Goal: Task Accomplishment & Management: Use online tool/utility

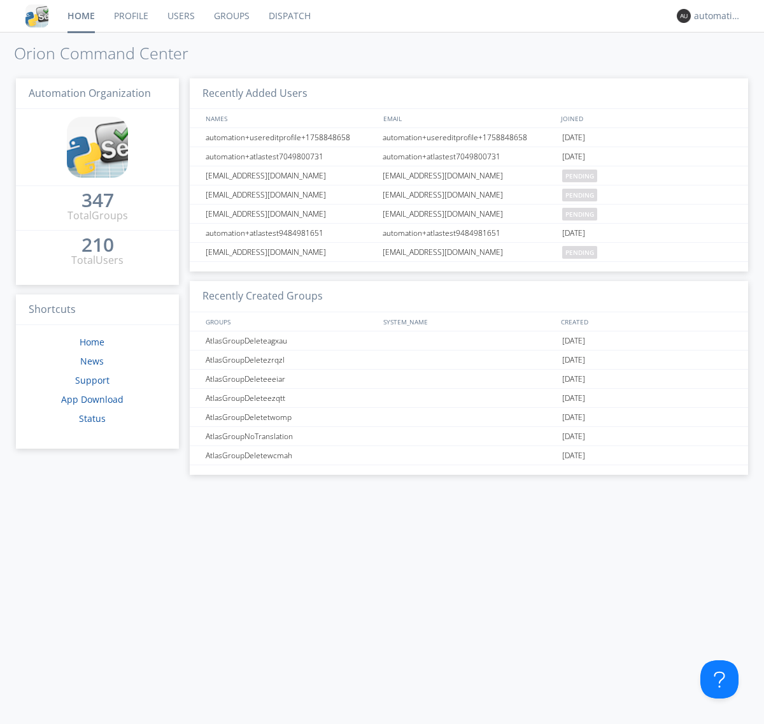
click at [289, 16] on link "Dispatch" at bounding box center [289, 16] width 61 height 32
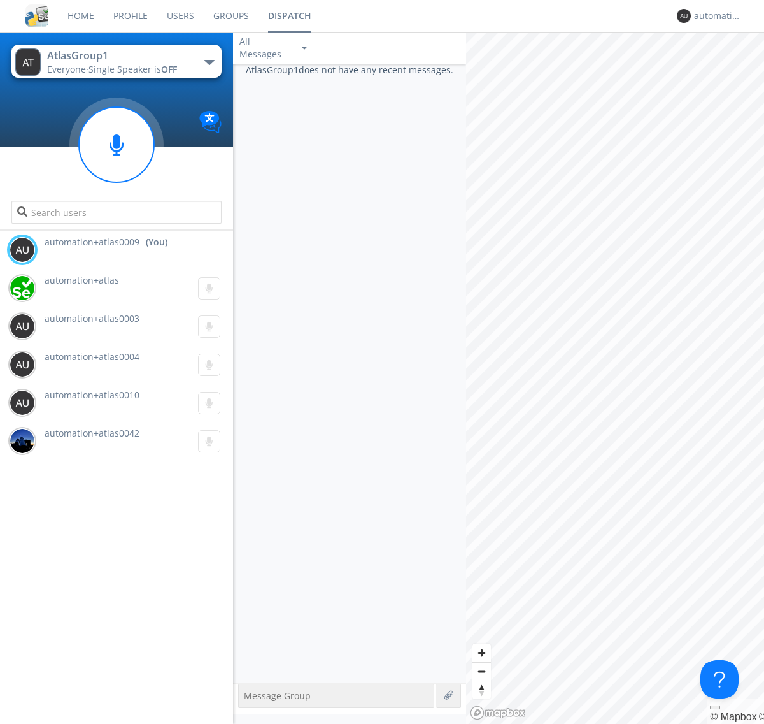
click at [209, 62] on div "button" at bounding box center [209, 62] width 10 height 5
click at [0, 0] on span "AtlasGroupDispatch5" at bounding box center [0, 0] width 0 height 0
click at [715, 16] on div "automation+atlas0009" at bounding box center [718, 16] width 48 height 13
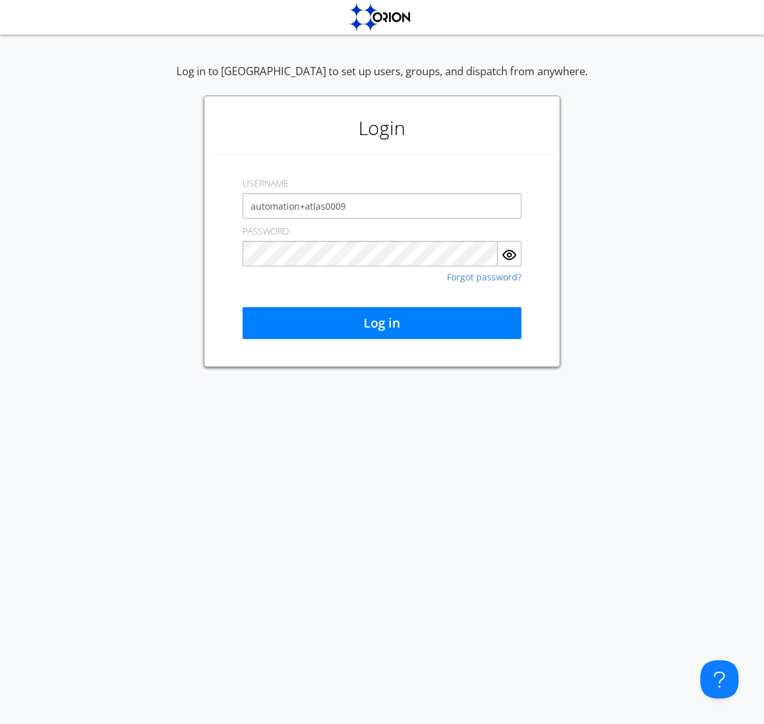
type input "automation+atlas0009"
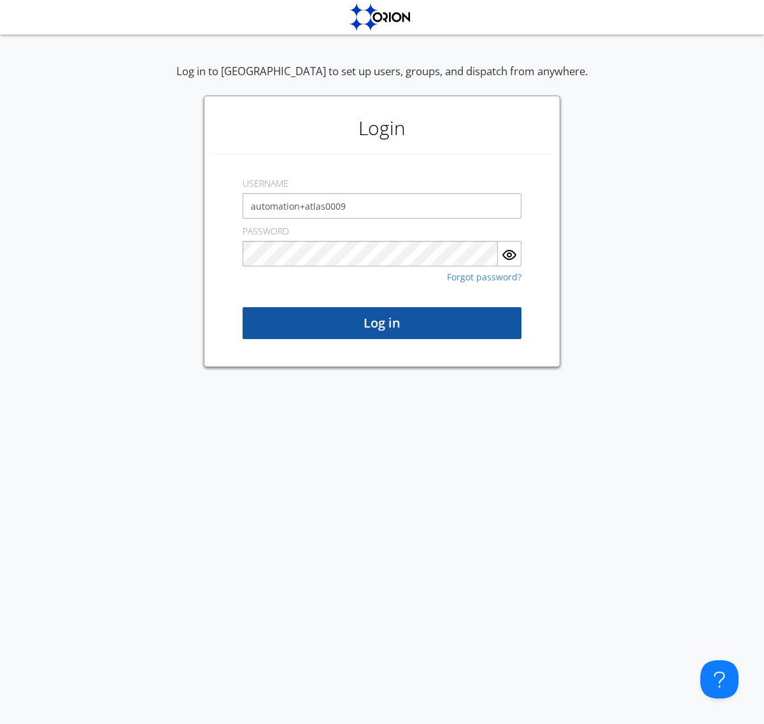
click at [382, 323] on button "Log in" at bounding box center [382, 323] width 279 height 32
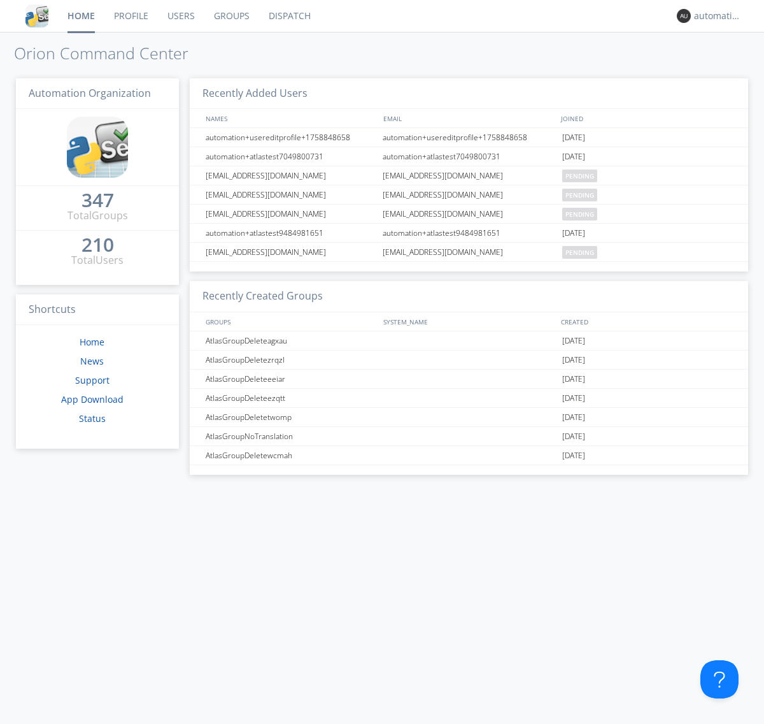
click at [289, 16] on link "Dispatch" at bounding box center [289, 16] width 61 height 32
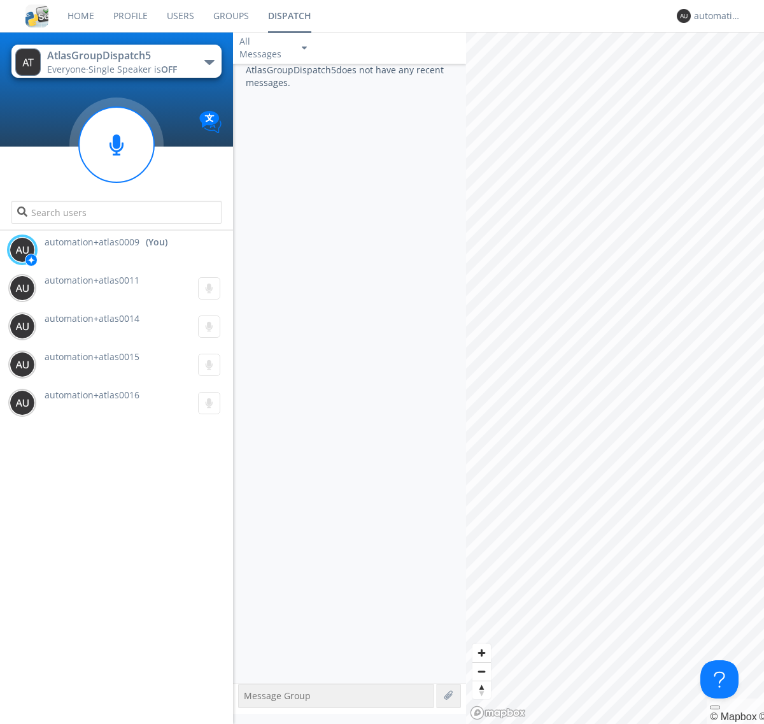
click at [209, 62] on div "button" at bounding box center [209, 62] width 10 height 5
click at [0, 0] on span "AtlasGroup1" at bounding box center [0, 0] width 0 height 0
click at [715, 16] on div "automation+atlas0009" at bounding box center [718, 16] width 48 height 13
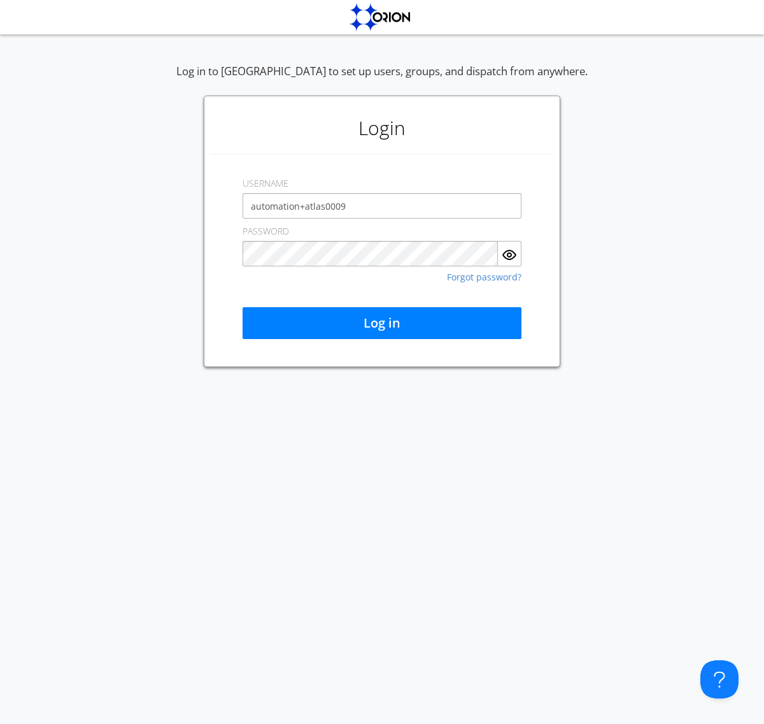
type input "automation+atlas0009"
click at [382, 323] on button "Log in" at bounding box center [382, 323] width 279 height 32
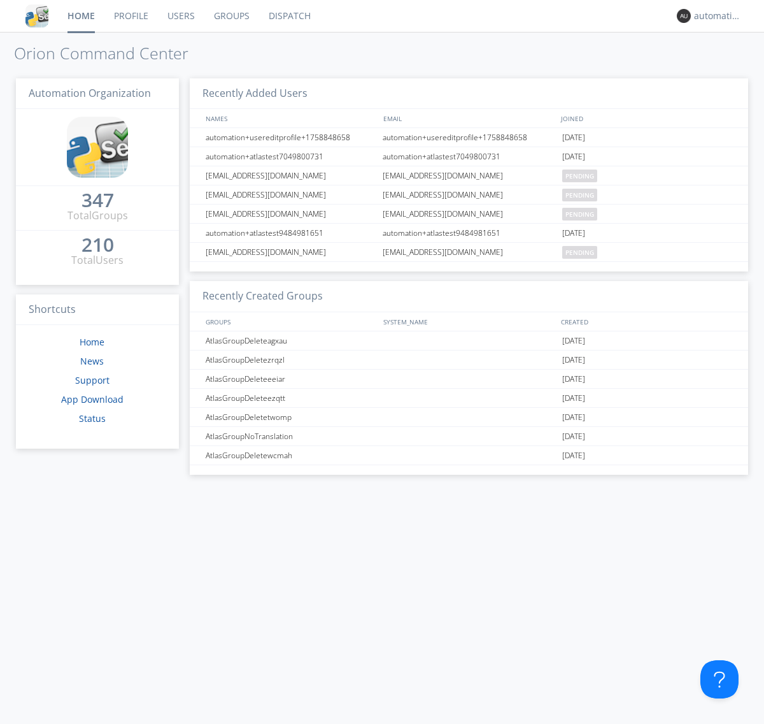
click at [289, 16] on link "Dispatch" at bounding box center [289, 16] width 61 height 32
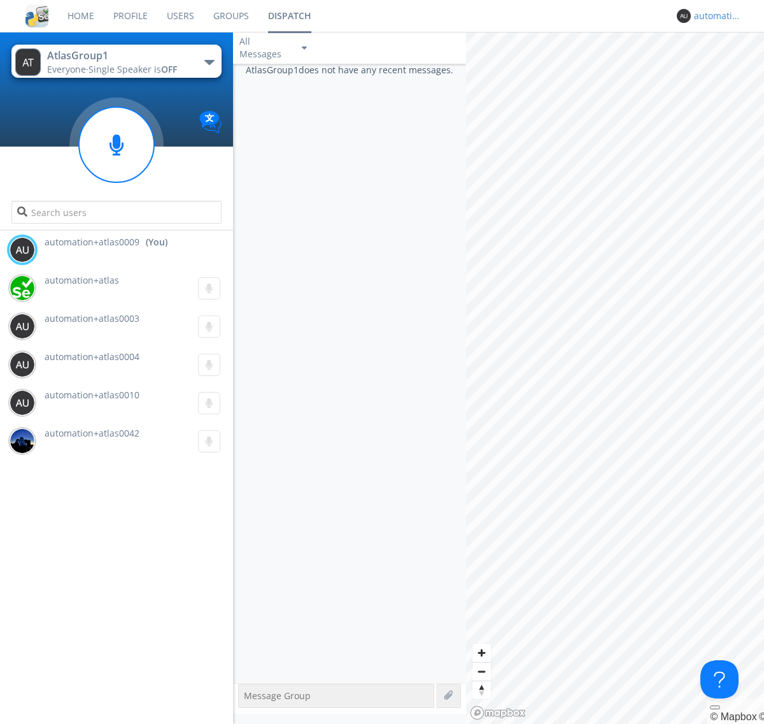
click at [715, 16] on div "automation+atlas0009" at bounding box center [718, 16] width 48 height 13
